Goal: Complete application form

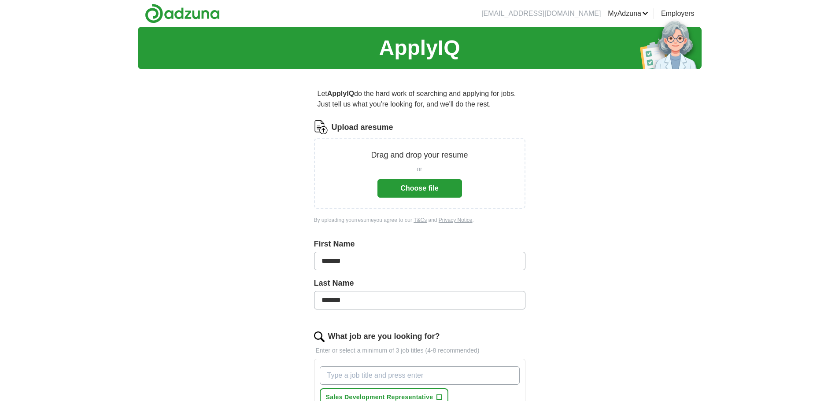
click at [420, 188] on button "Choose file" at bounding box center [420, 188] width 85 height 19
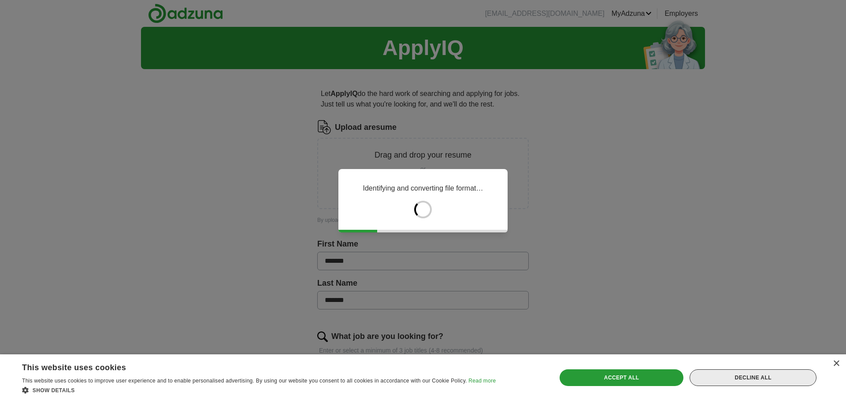
click at [775, 379] on div "Decline all" at bounding box center [753, 378] width 127 height 17
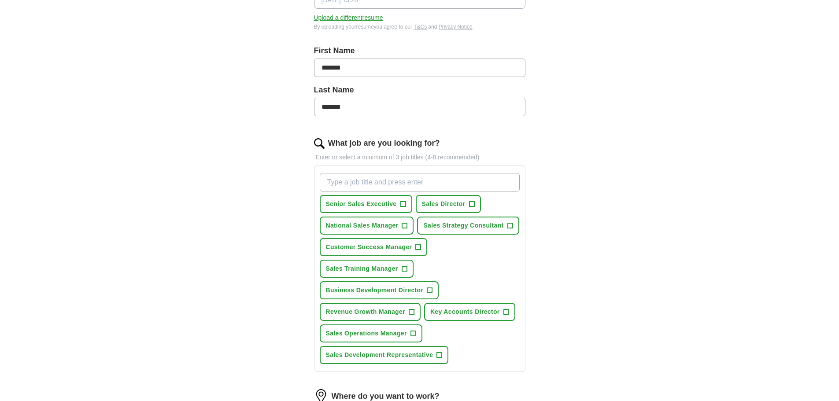
scroll to position [162, 0]
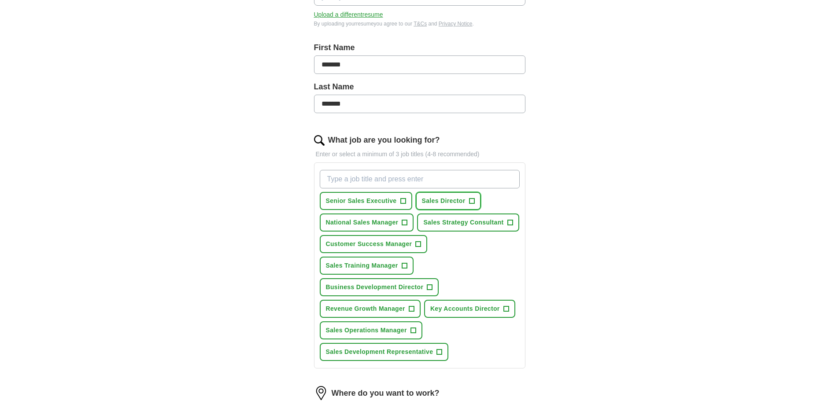
click at [472, 201] on span "+" at bounding box center [471, 201] width 5 height 7
click at [405, 222] on span "+" at bounding box center [404, 222] width 5 height 7
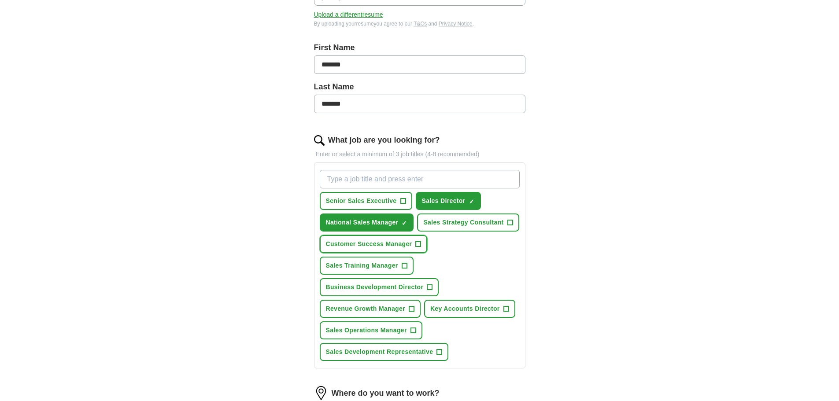
click at [421, 245] on span "+" at bounding box center [419, 244] width 6 height 6
click at [411, 330] on span "+" at bounding box center [413, 330] width 5 height 7
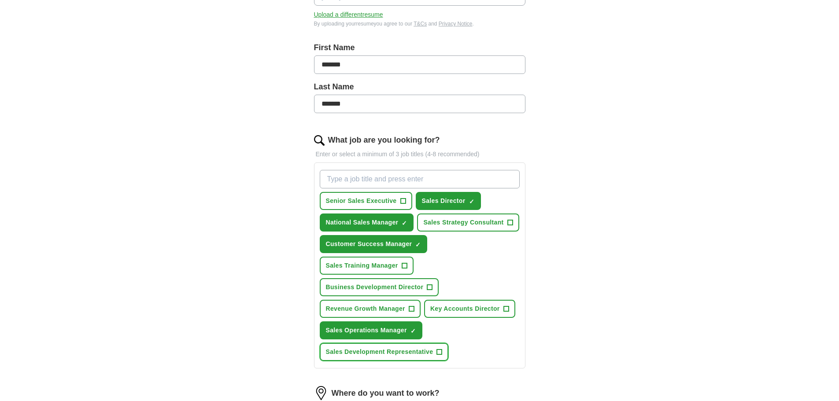
click at [440, 352] on span "+" at bounding box center [439, 352] width 5 height 7
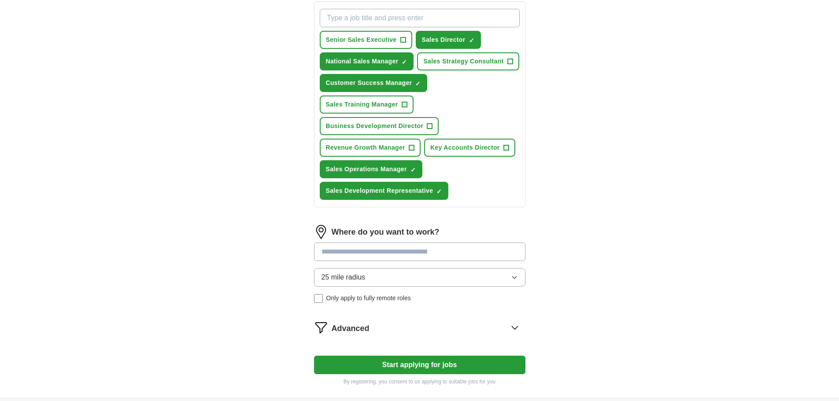
click at [357, 256] on input at bounding box center [420, 252] width 212 height 19
click at [318, 296] on div "25 mile radius Only apply to fully remote roles" at bounding box center [420, 285] width 212 height 35
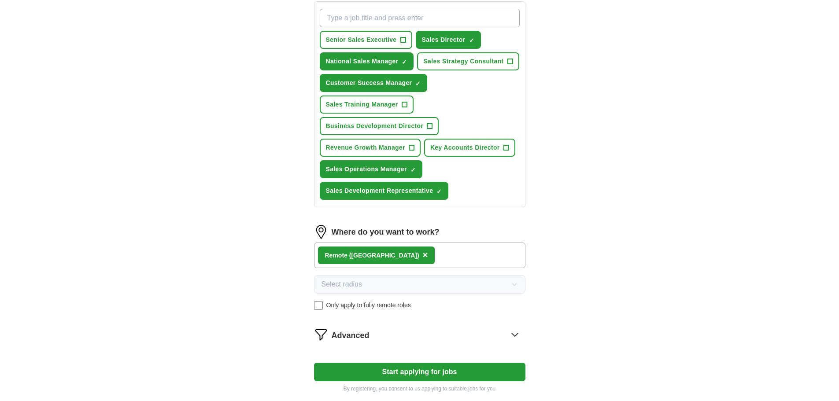
scroll to position [416, 0]
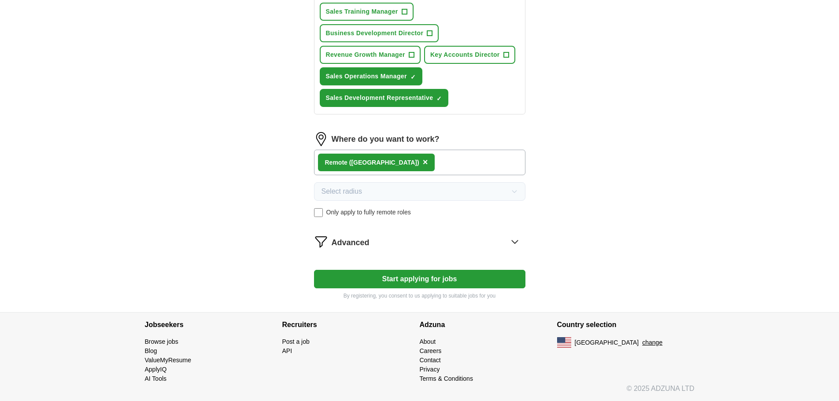
click at [418, 274] on button "Start applying for jobs" at bounding box center [420, 279] width 212 height 19
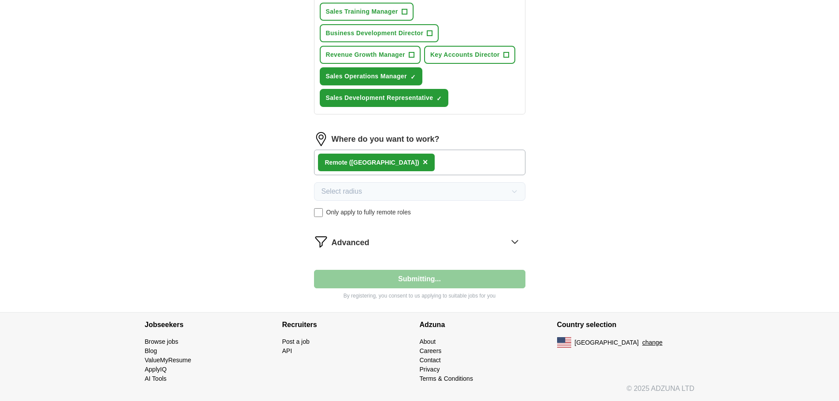
select select "**"
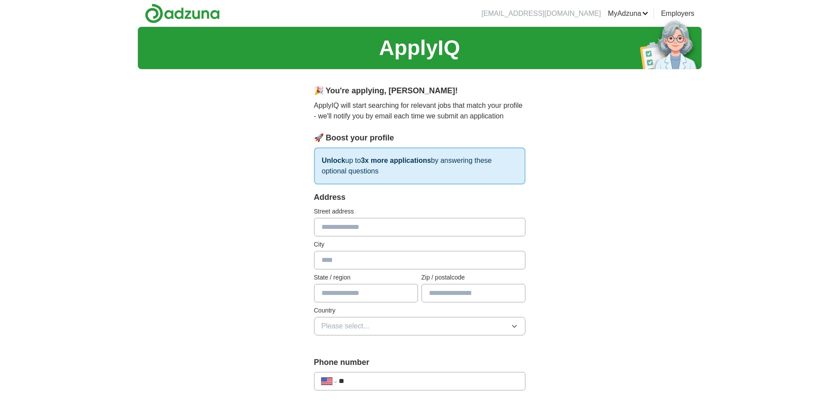
scroll to position [162, 0]
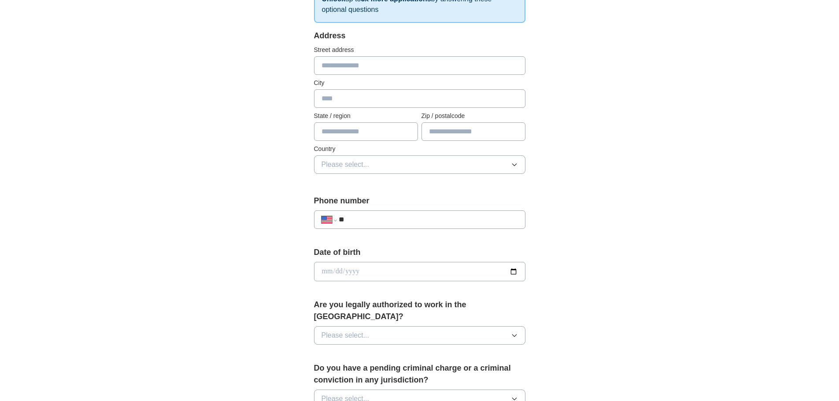
click at [354, 60] on input "text" at bounding box center [420, 65] width 212 height 19
type input "**********"
type input "******"
type input "**"
type input "*****"
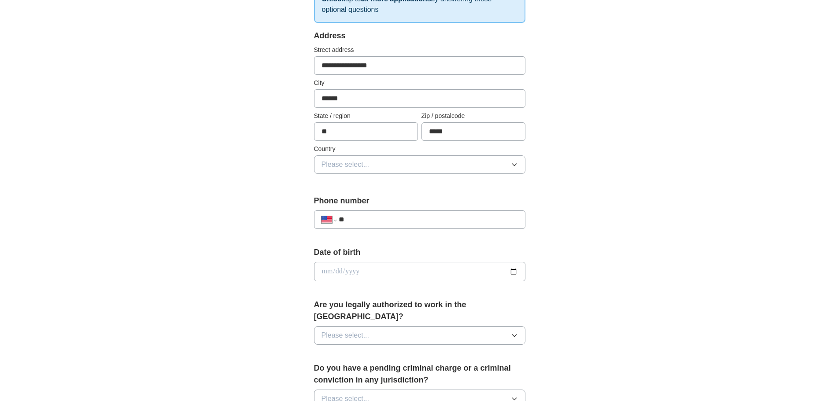
click at [407, 168] on button "Please select..." at bounding box center [420, 165] width 212 height 19
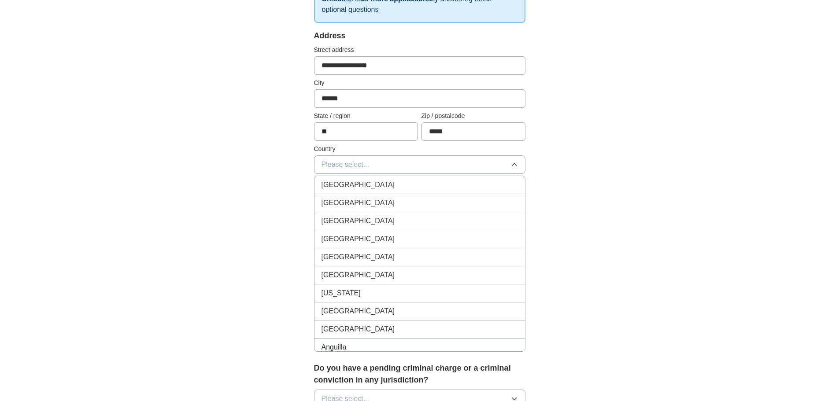
click at [395, 201] on div "United States" at bounding box center [420, 203] width 197 height 11
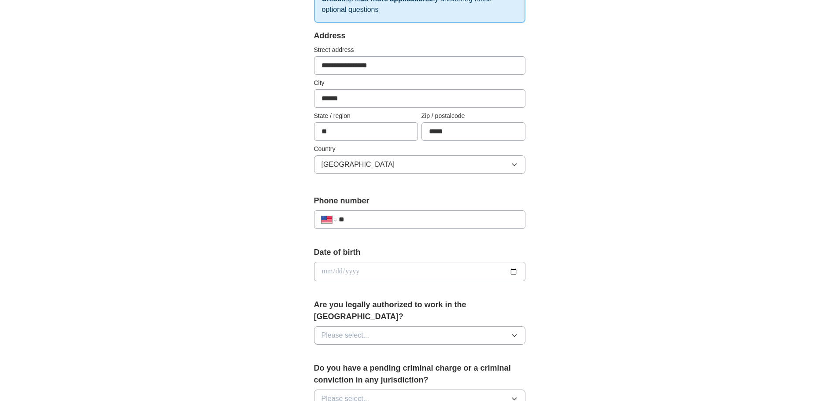
click at [390, 223] on input "**" at bounding box center [428, 220] width 179 height 11
type input "**********"
click at [506, 271] on input "date" at bounding box center [420, 271] width 212 height 19
click at [508, 272] on input "date" at bounding box center [420, 271] width 212 height 19
click at [512, 271] on input "date" at bounding box center [420, 271] width 212 height 19
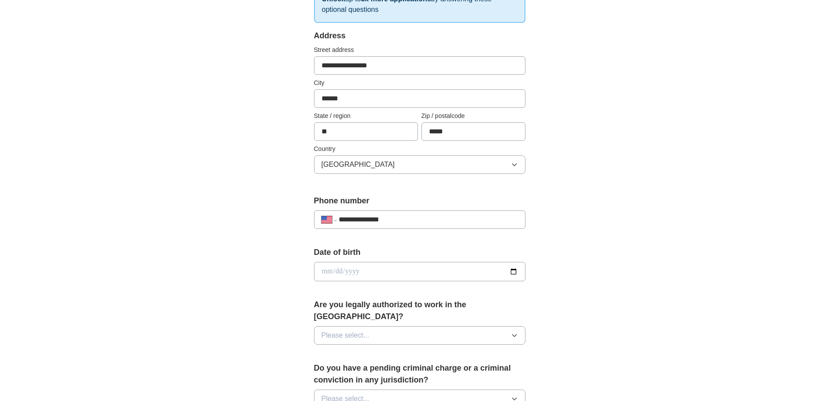
click at [334, 268] on input "date" at bounding box center [420, 271] width 212 height 19
type input "**********"
click at [352, 331] on span "Please select..." at bounding box center [346, 336] width 48 height 11
click at [336, 365] on li "No" at bounding box center [420, 374] width 211 height 18
click at [337, 331] on button "No" at bounding box center [420, 336] width 212 height 19
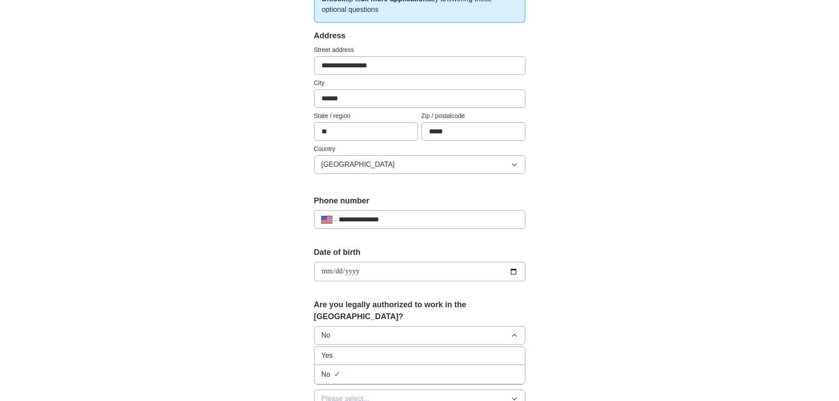
click at [338, 351] on div "Yes" at bounding box center [420, 356] width 197 height 11
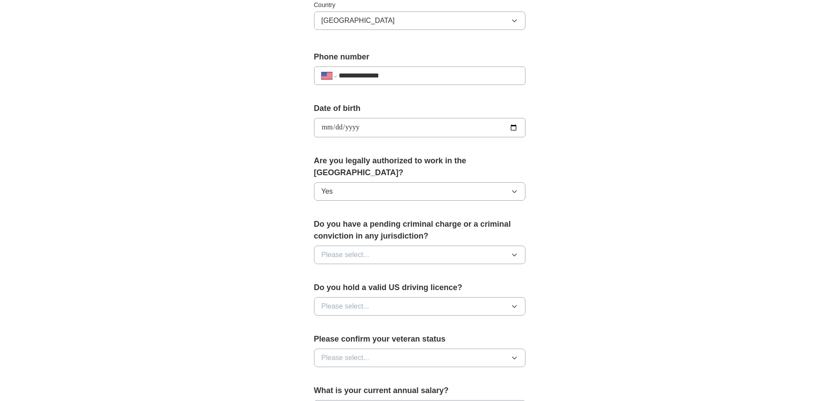
scroll to position [323, 0]
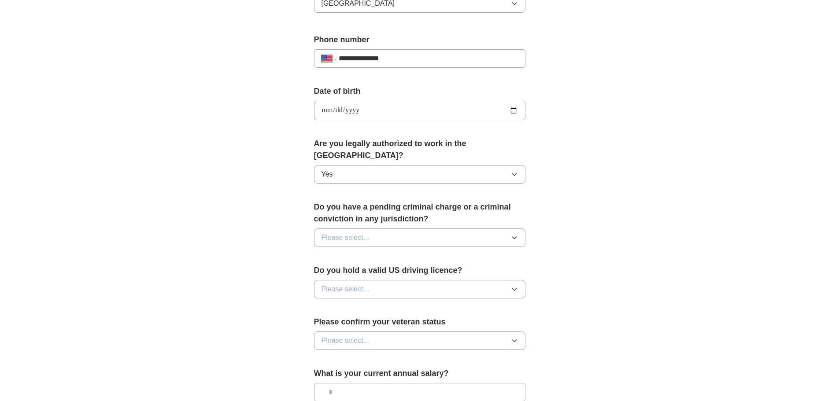
click at [403, 229] on button "Please select..." at bounding box center [420, 238] width 212 height 19
click at [408, 271] on div "No" at bounding box center [420, 276] width 197 height 11
click at [405, 280] on button "Please select..." at bounding box center [420, 289] width 212 height 19
click at [399, 305] on div "Yes" at bounding box center [420, 310] width 197 height 11
click at [377, 333] on button "Please select..." at bounding box center [420, 341] width 212 height 19
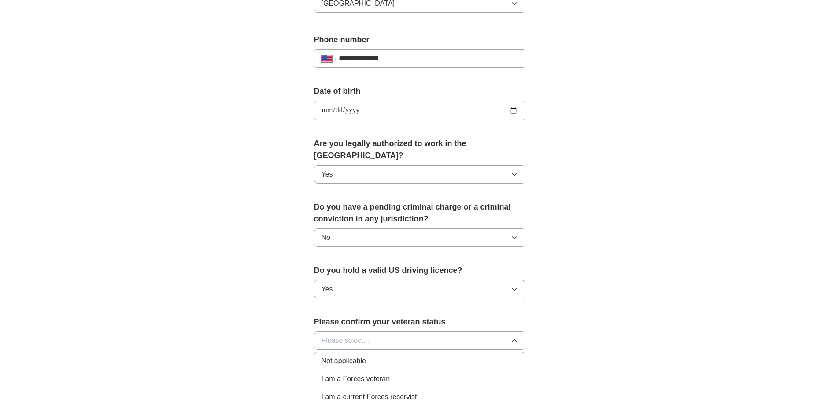
click at [374, 353] on li "Not applicable" at bounding box center [420, 362] width 211 height 18
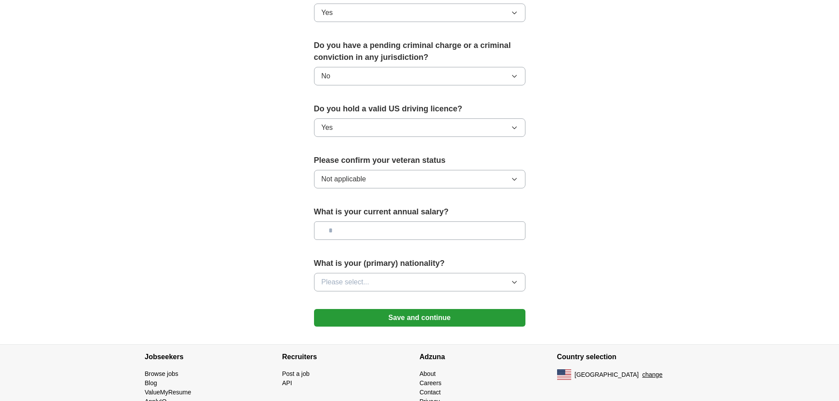
click at [366, 223] on input "text" at bounding box center [420, 231] width 212 height 19
type input "*******"
click at [386, 273] on button "Please select..." at bounding box center [420, 282] width 212 height 19
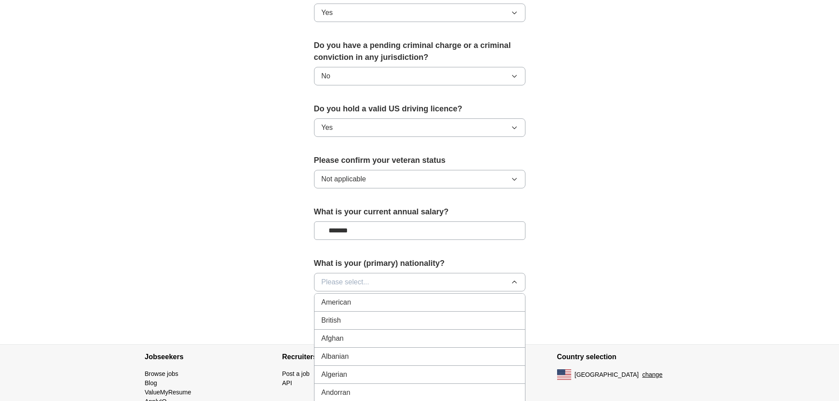
click at [383, 297] on div "American" at bounding box center [420, 302] width 197 height 11
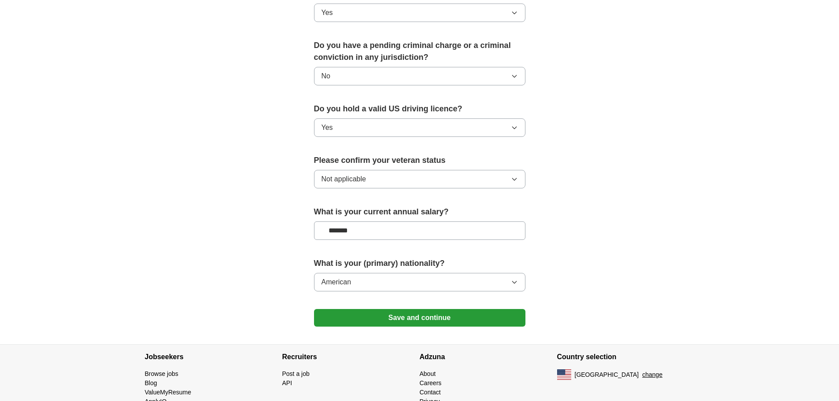
click at [378, 274] on button "American" at bounding box center [420, 282] width 212 height 19
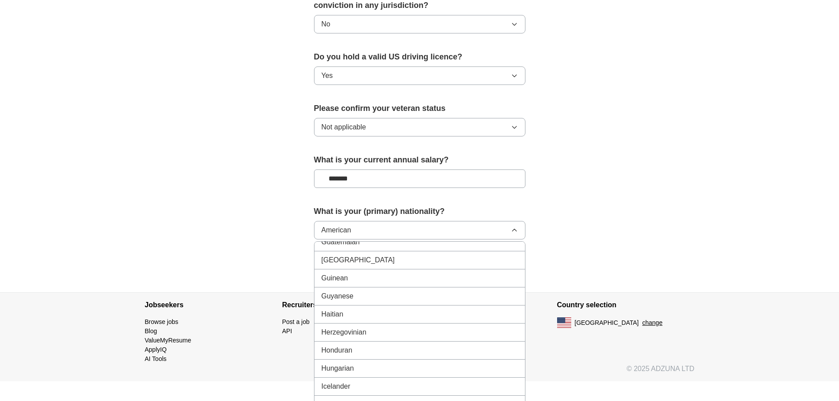
scroll to position [538, 0]
click at [420, 220] on button "American" at bounding box center [420, 229] width 212 height 19
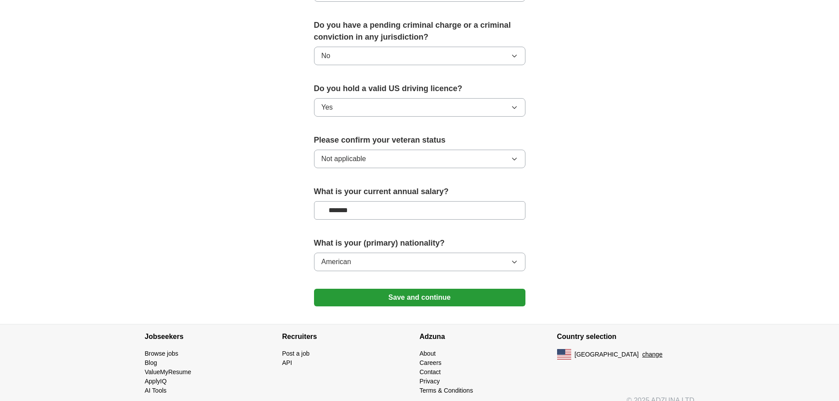
click at [415, 290] on button "Save and continue" at bounding box center [420, 298] width 212 height 18
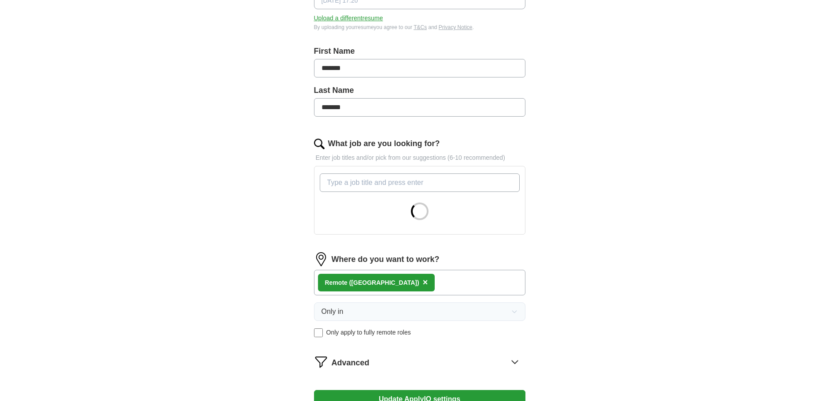
scroll to position [162, 0]
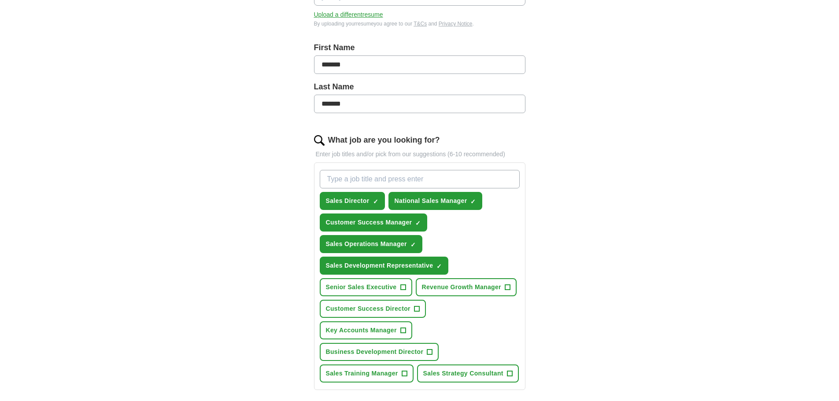
click at [357, 179] on input "What job are you looking for?" at bounding box center [420, 179] width 200 height 19
type input "o"
type input "e"
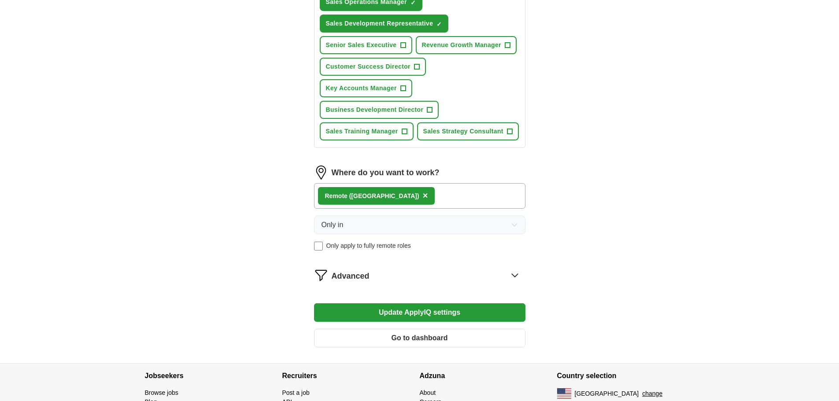
scroll to position [455, 0]
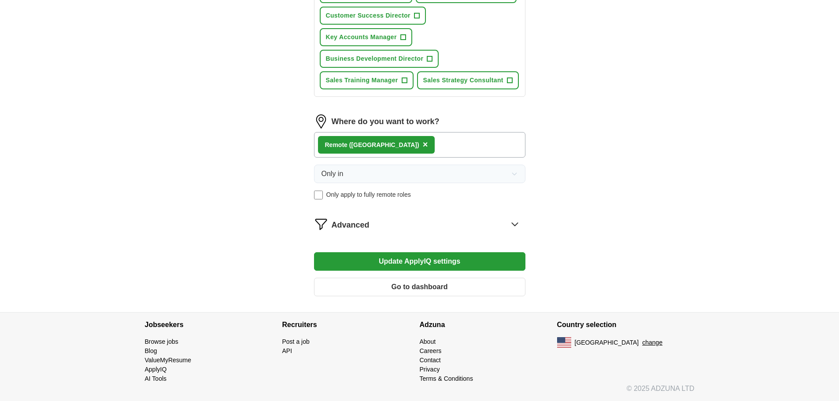
click at [455, 291] on button "Go to dashboard" at bounding box center [420, 287] width 212 height 19
